Goal: Navigation & Orientation: Find specific page/section

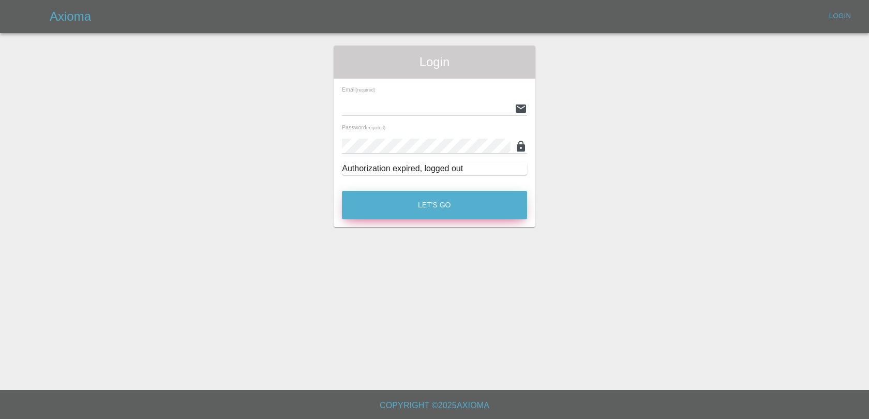
type input "[EMAIL_ADDRESS][DOMAIN_NAME]"
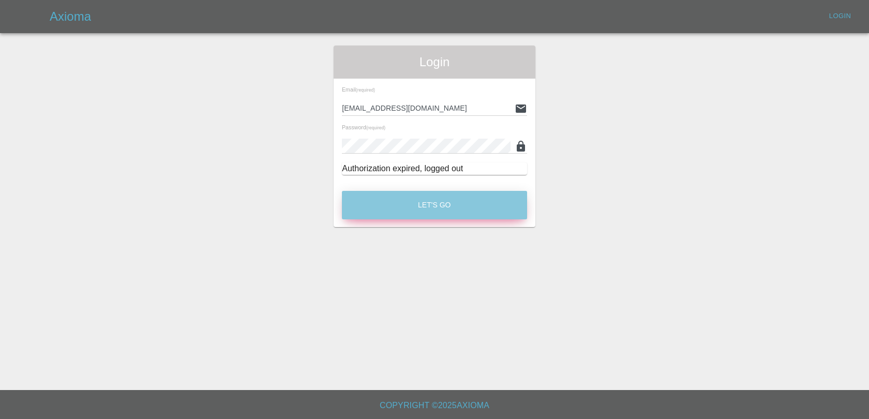
click at [455, 201] on button "Let's Go" at bounding box center [434, 205] width 185 height 28
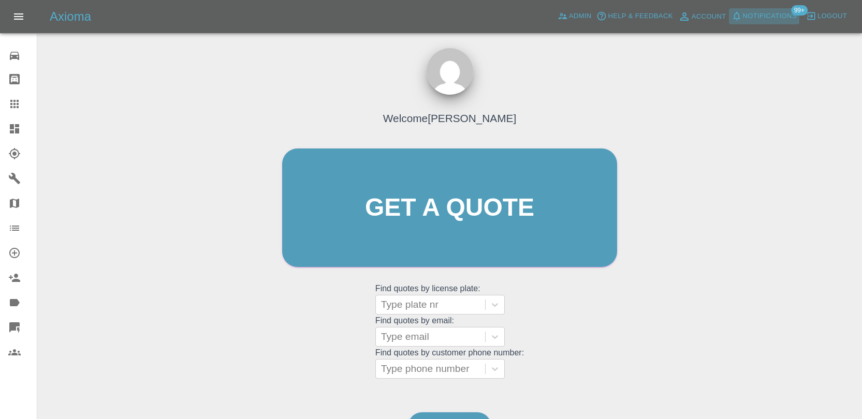
click at [769, 19] on span "Notifications" at bounding box center [770, 16] width 54 height 12
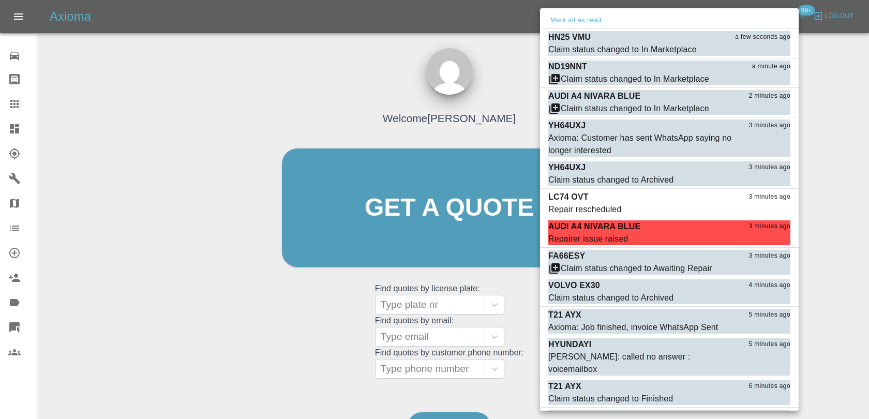
click at [590, 20] on button "Mark all as read" at bounding box center [575, 20] width 55 height 12
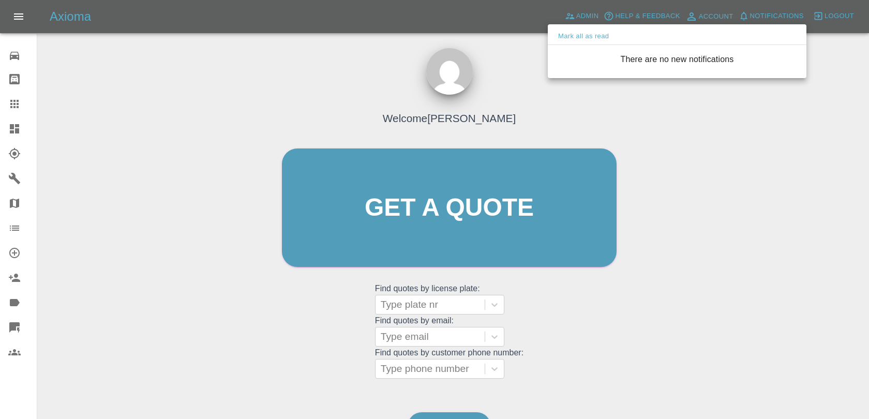
click at [520, 53] on div at bounding box center [434, 209] width 869 height 419
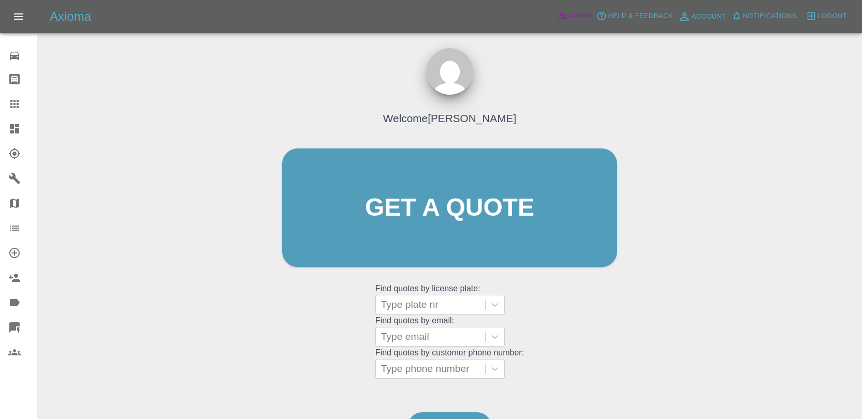
click at [574, 17] on span "Admin" at bounding box center [580, 16] width 23 height 12
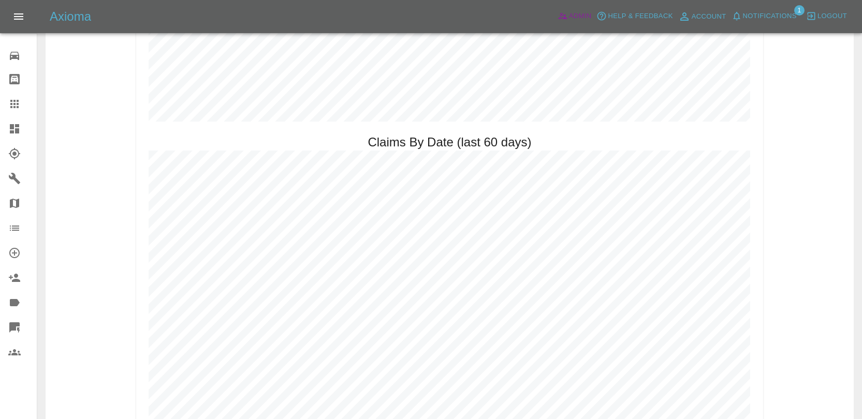
scroll to position [1188, 0]
